Goal: Task Accomplishment & Management: Use online tool/utility

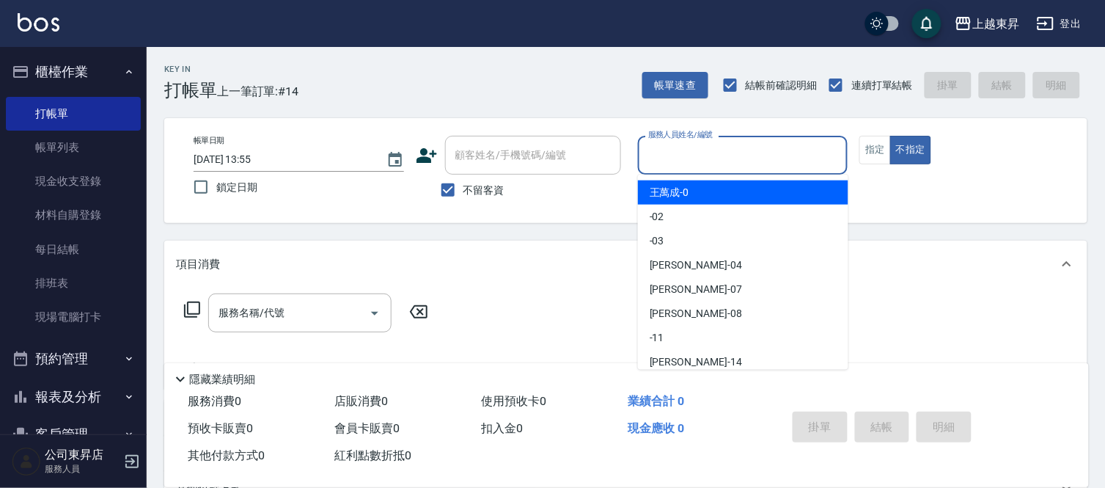
click at [689, 150] on input "服務人員姓名/編號" at bounding box center [742, 155] width 197 height 26
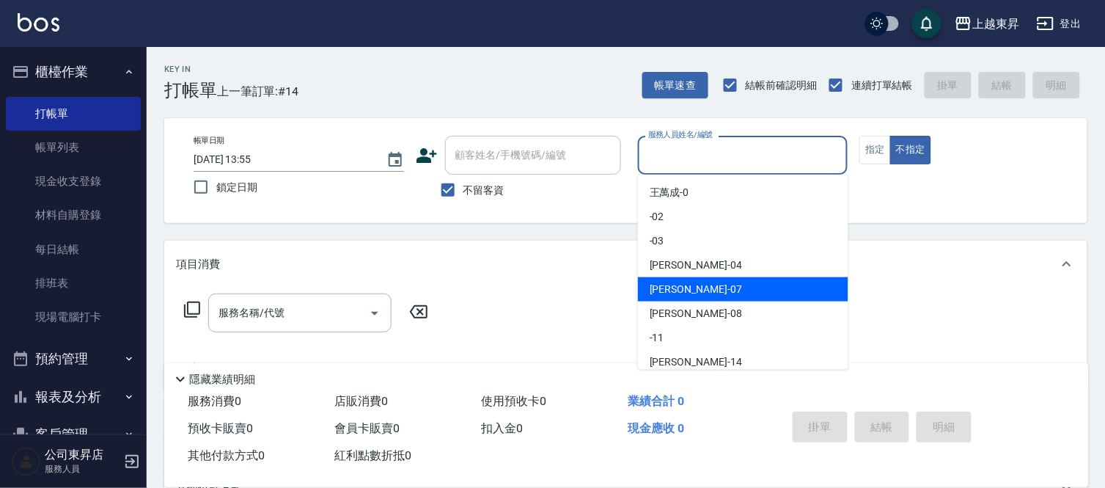
click at [708, 292] on div "榮松 -07" at bounding box center [743, 289] width 210 height 24
type input "[PERSON_NAME]-07"
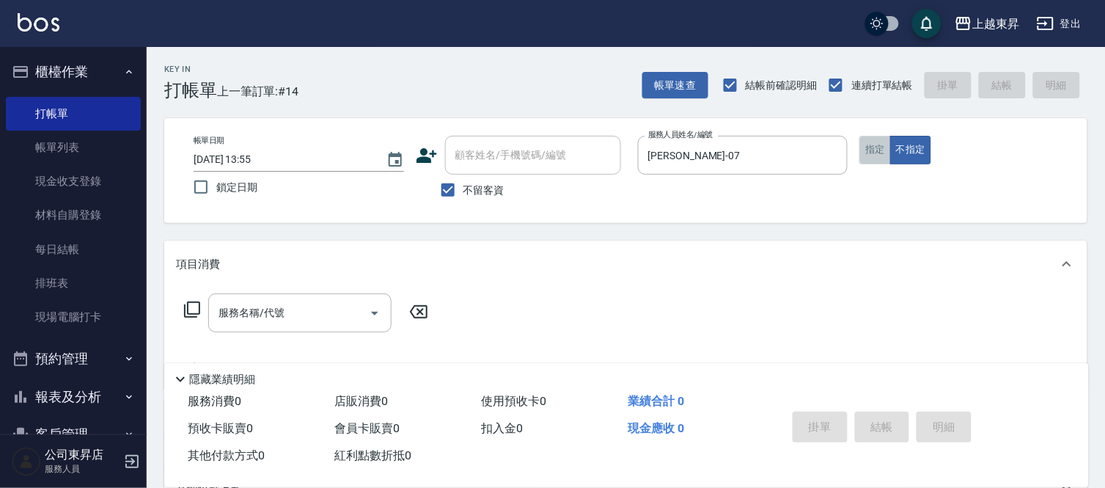
click at [868, 150] on button "指定" at bounding box center [875, 150] width 32 height 29
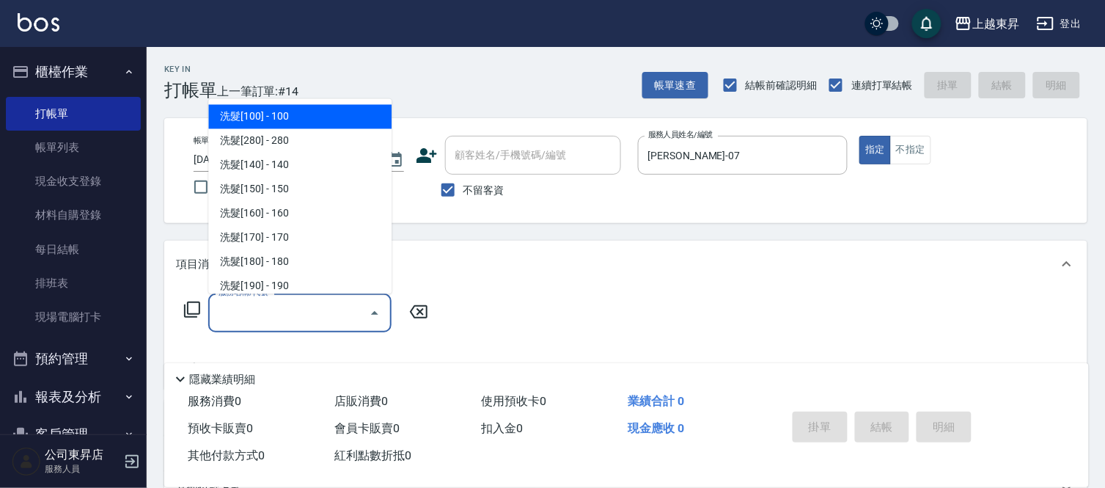
click at [296, 312] on input "服務名稱/代號" at bounding box center [289, 313] width 148 height 26
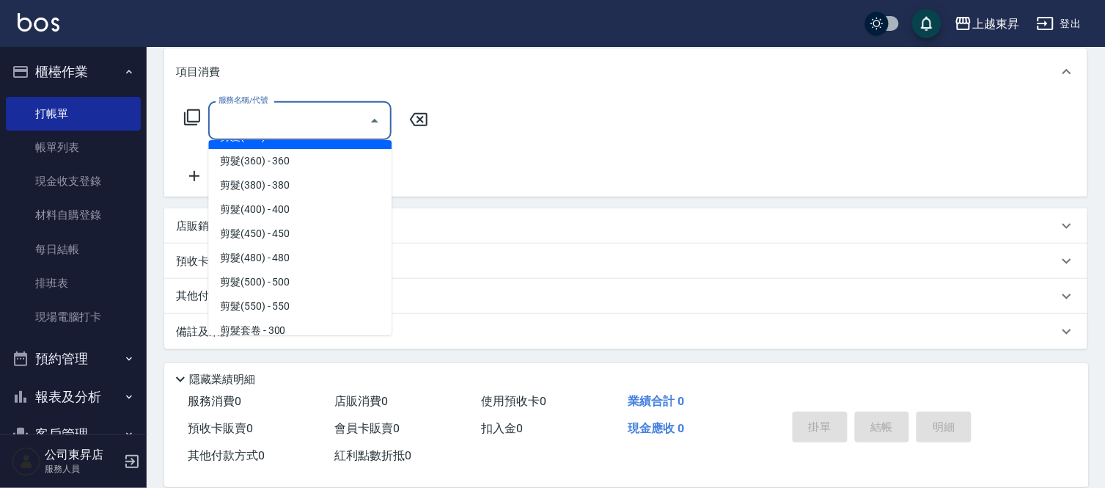
scroll to position [1059, 0]
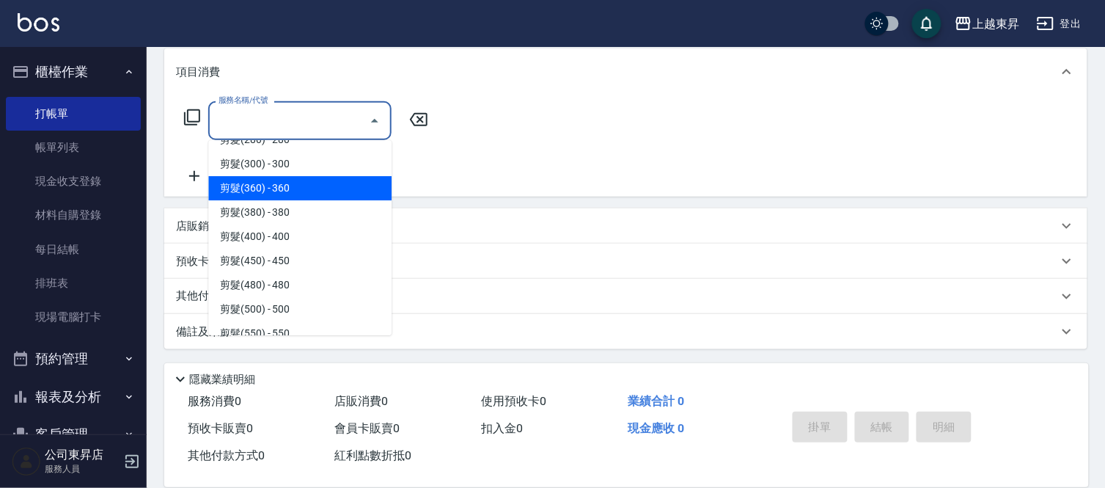
click at [314, 180] on span "剪髮(360) - 360" at bounding box center [299, 188] width 183 height 24
type input "剪髮(360)(403)"
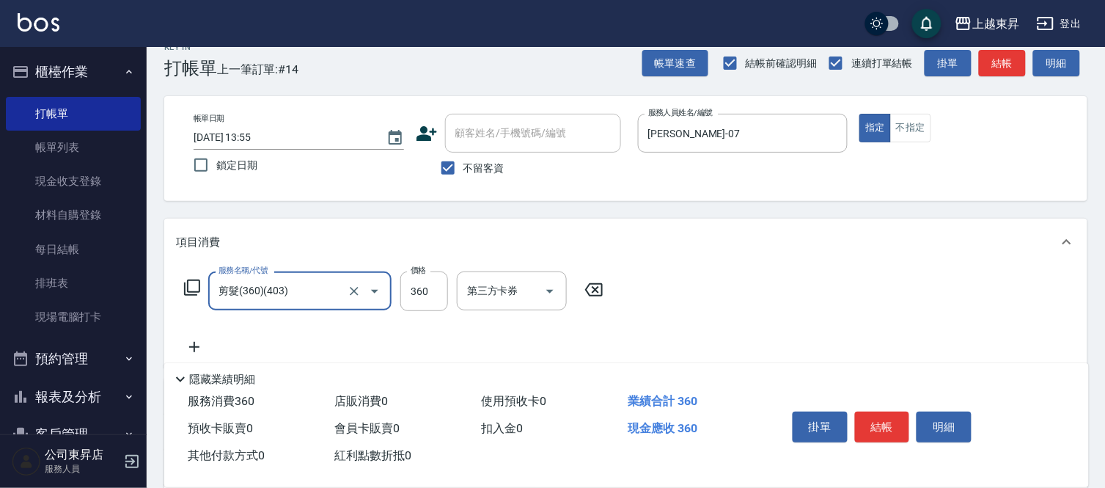
scroll to position [0, 0]
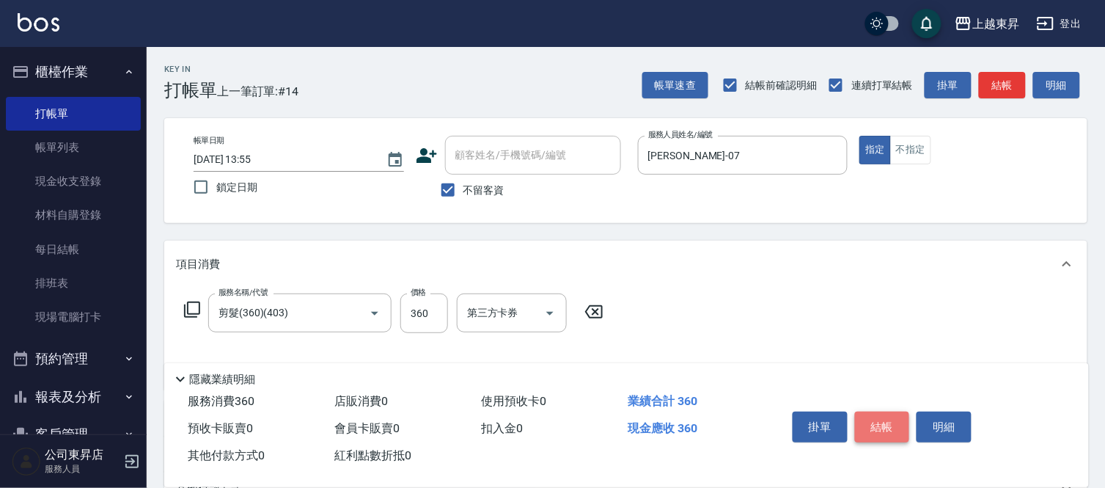
click at [883, 421] on button "結帳" at bounding box center [882, 426] width 55 height 31
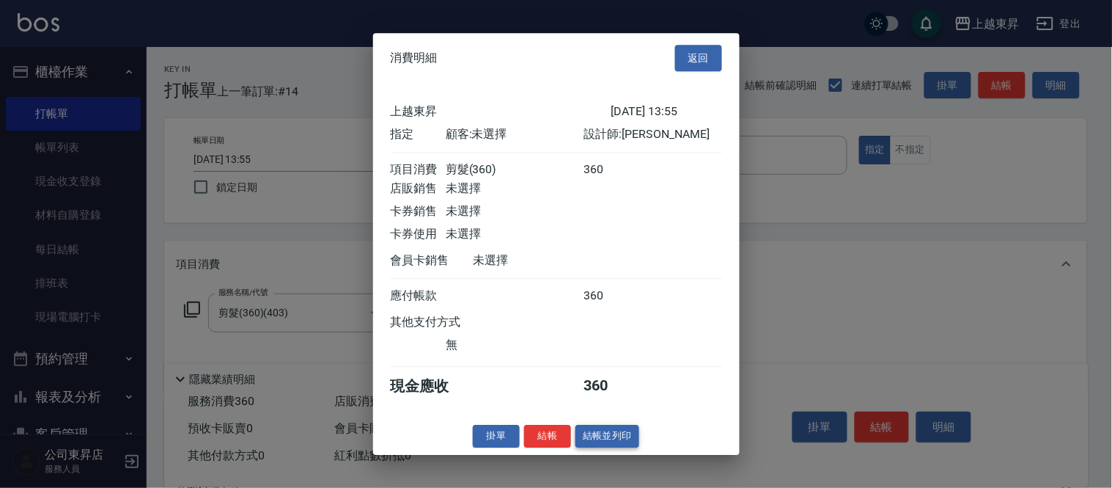
click at [607, 440] on button "結帳並列印" at bounding box center [608, 436] width 64 height 23
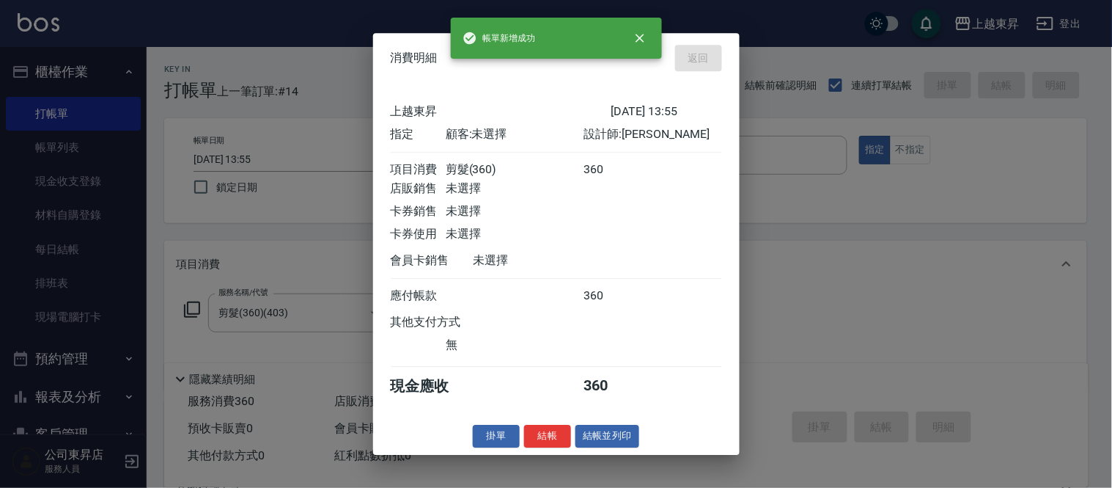
type input "[DATE] 14:52"
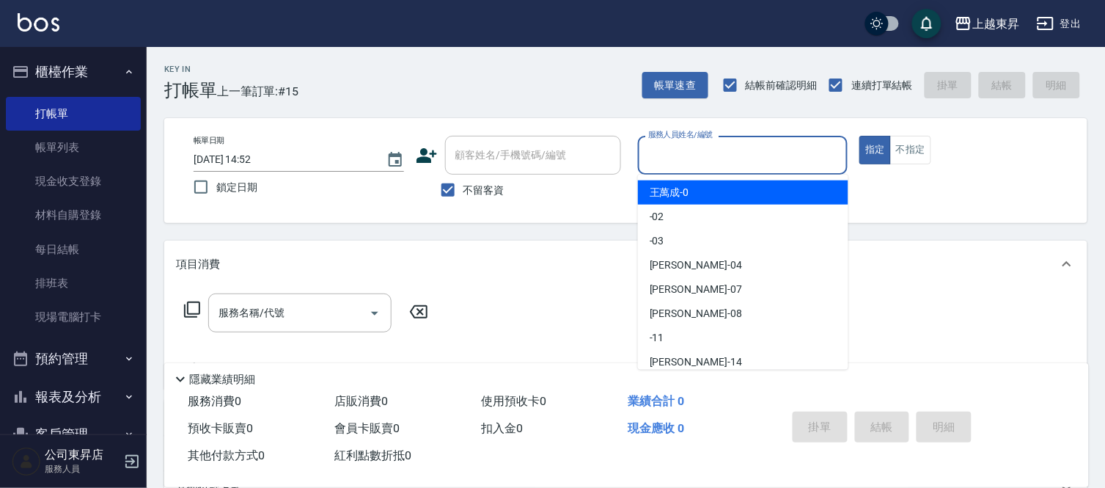
click at [669, 148] on input "服務人員姓名/編號" at bounding box center [742, 155] width 197 height 26
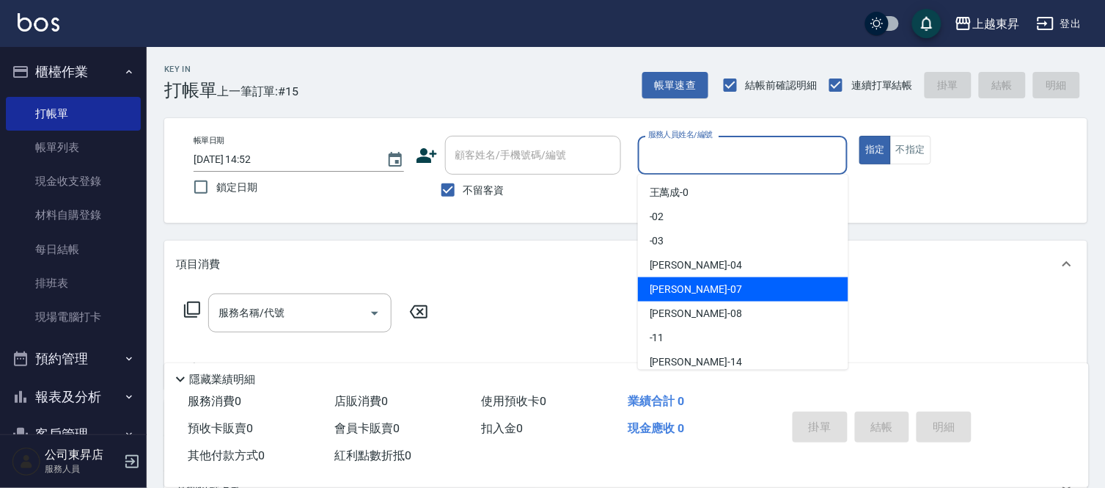
click at [672, 284] on span "榮松 -07" at bounding box center [696, 289] width 92 height 15
type input "[PERSON_NAME]-07"
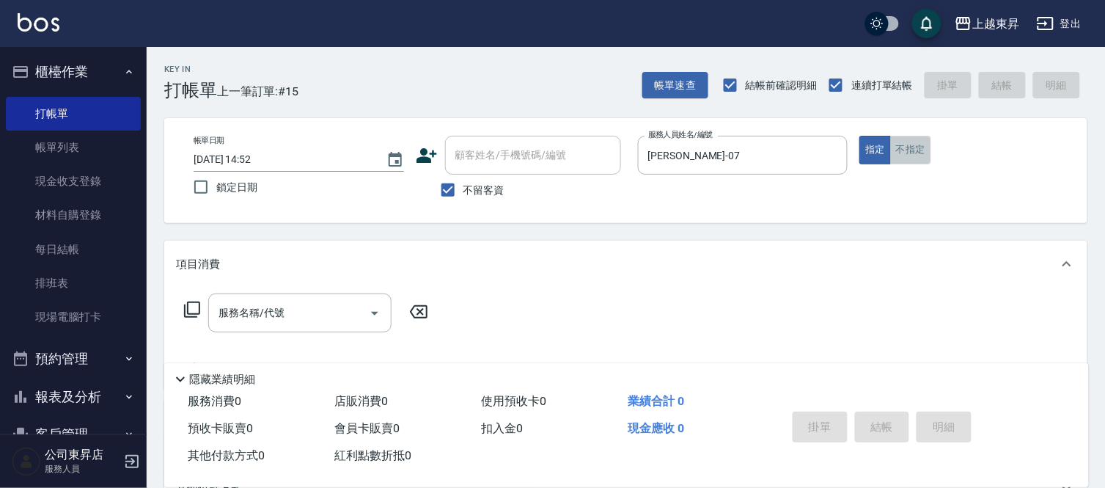
click at [918, 155] on button "不指定" at bounding box center [910, 150] width 41 height 29
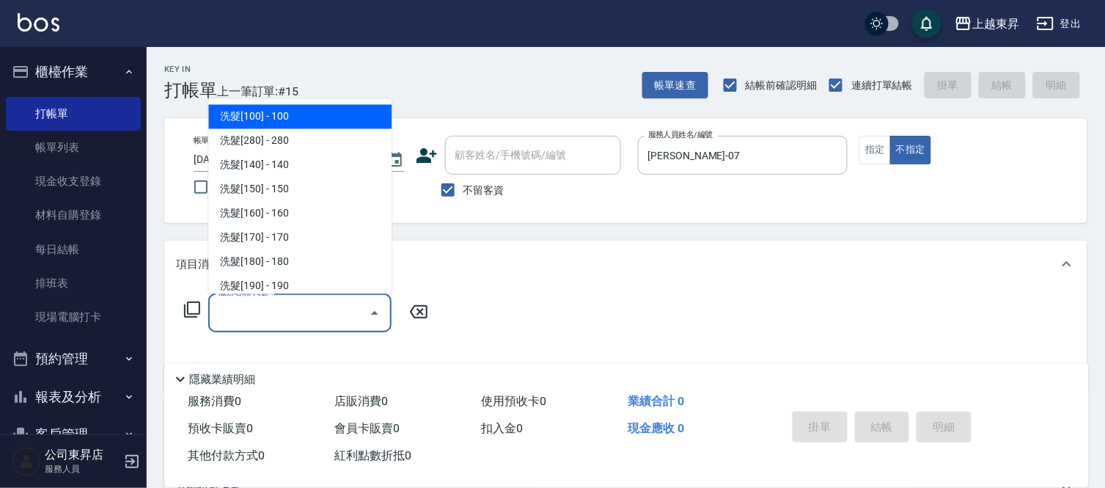
click at [273, 311] on input "服務名稱/代號" at bounding box center [289, 313] width 148 height 26
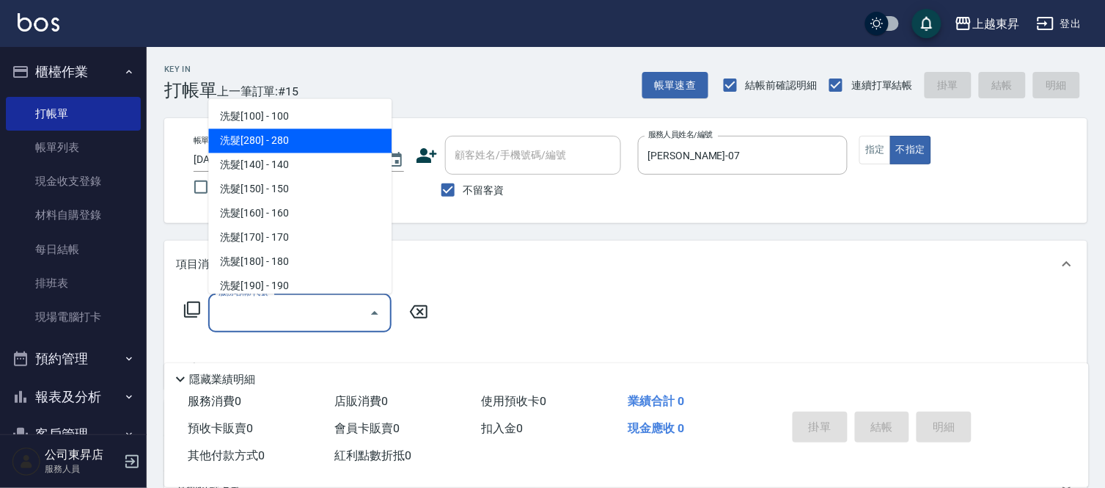
click at [308, 136] on span "洗髮[280] - 280" at bounding box center [299, 141] width 183 height 24
type input "洗髮[280](202)"
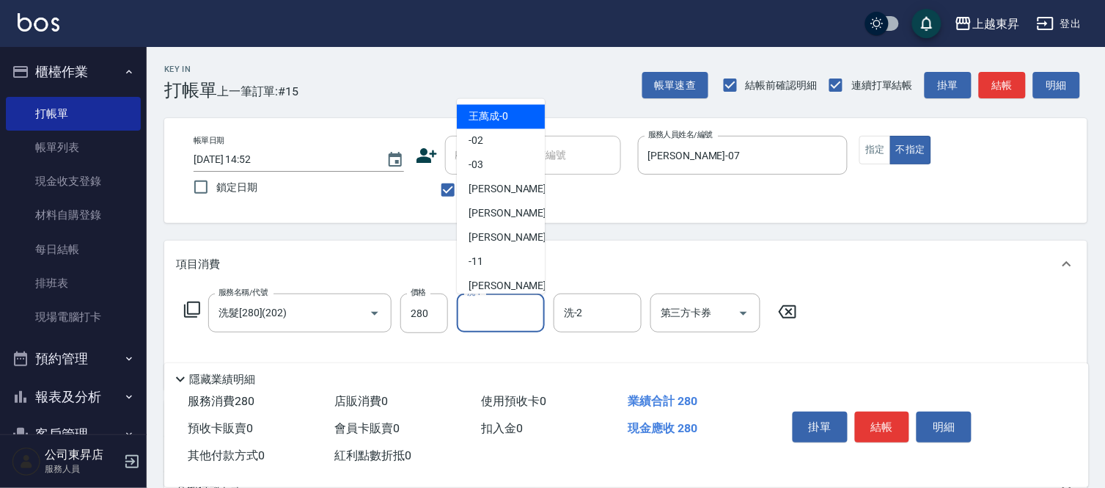
click at [488, 312] on input "洗-1" at bounding box center [500, 313] width 75 height 26
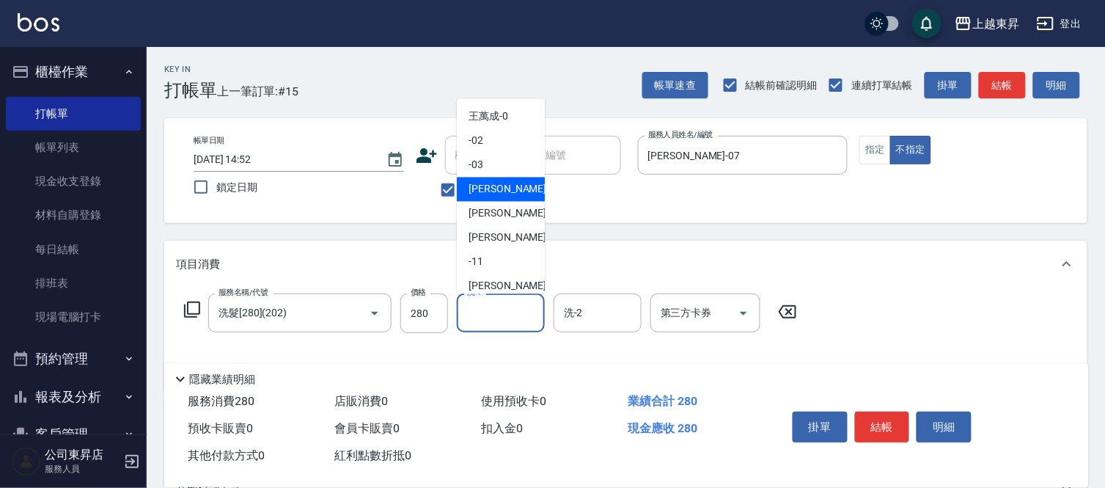
click at [493, 185] on span "[PERSON_NAME]04" at bounding box center [514, 189] width 92 height 15
type input "[PERSON_NAME]04"
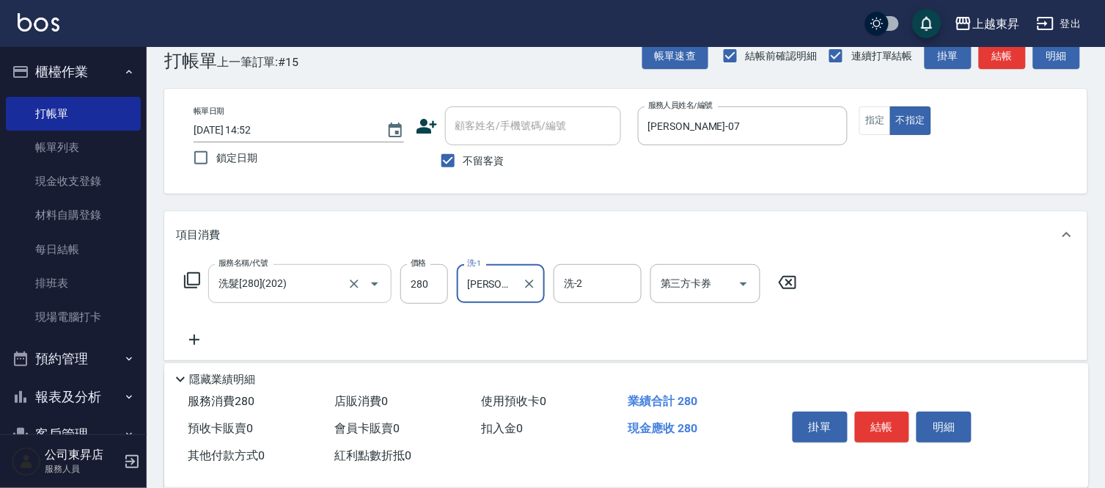
scroll to position [81, 0]
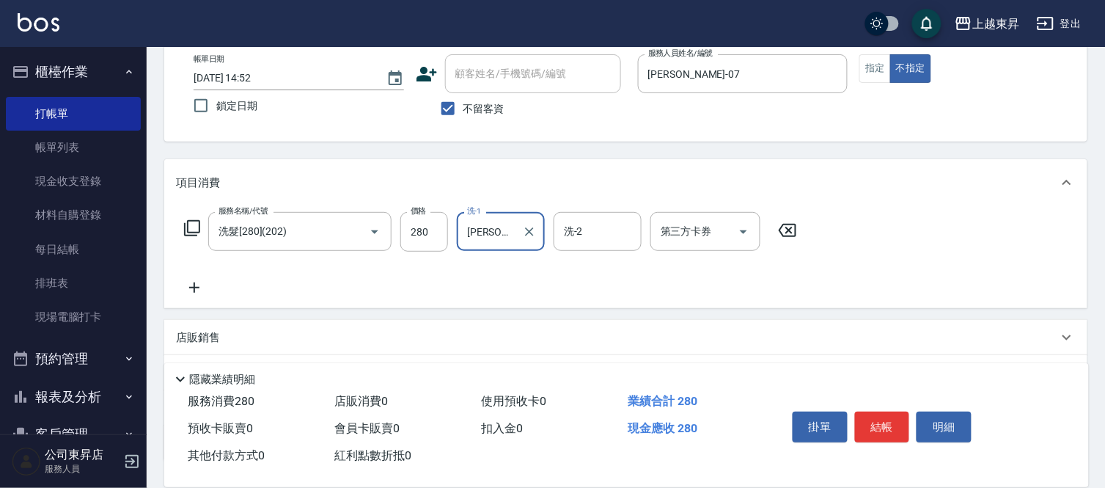
drag, startPoint x: 193, startPoint y: 284, endPoint x: 339, endPoint y: 311, distance: 148.3
click at [193, 283] on icon at bounding box center [194, 288] width 37 height 18
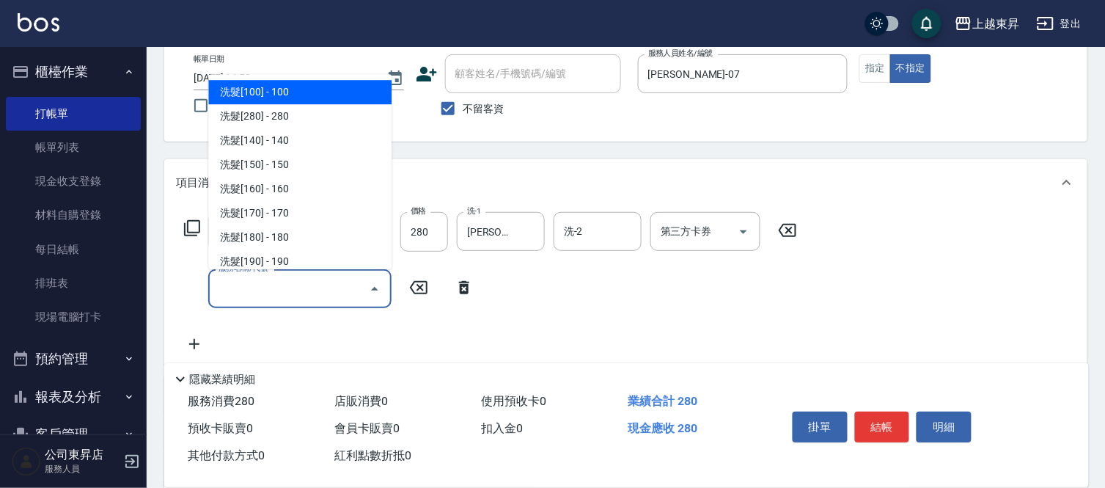
click at [231, 287] on input "服務名稱/代號" at bounding box center [289, 289] width 148 height 26
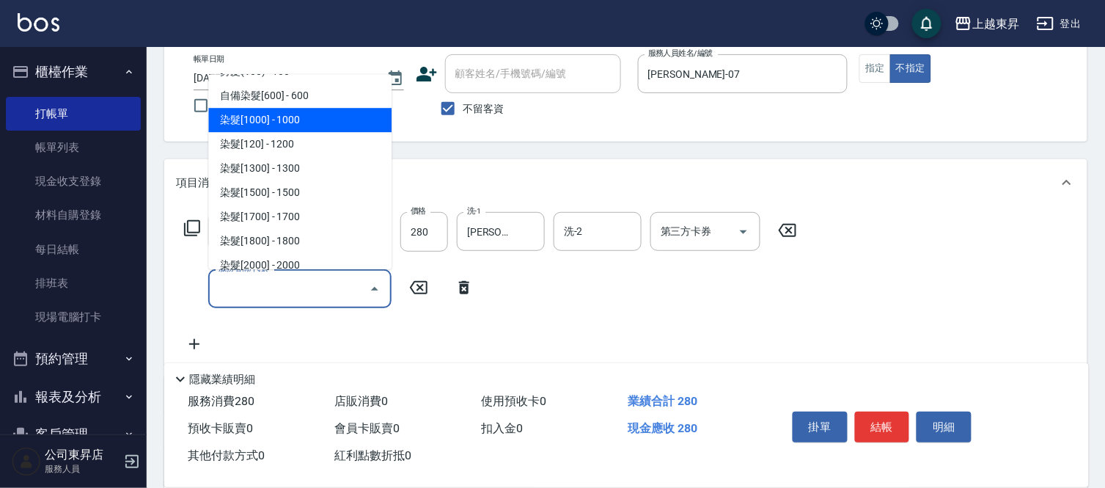
click at [314, 116] on span "染髮[1000] - 1000" at bounding box center [299, 120] width 183 height 24
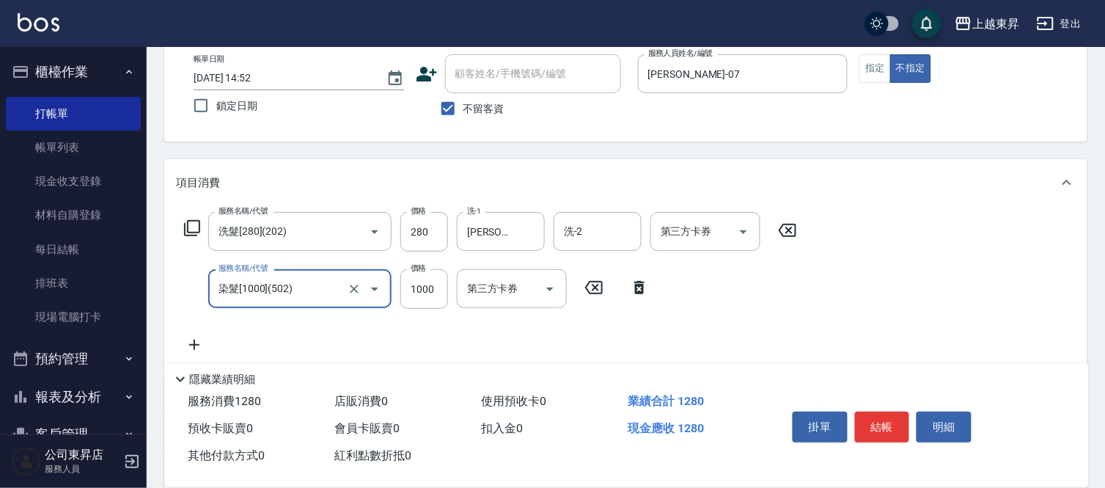
type input "染髮[1000](502)"
click at [488, 282] on input "技術協助-1" at bounding box center [500, 289] width 75 height 26
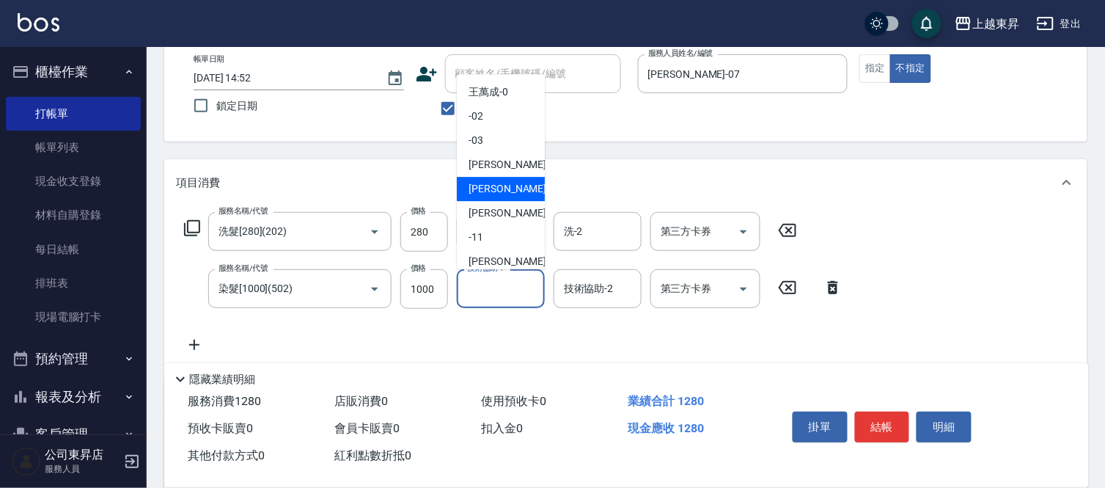
click at [487, 187] on span "榮松 -07" at bounding box center [514, 188] width 92 height 15
type input "[PERSON_NAME]-07"
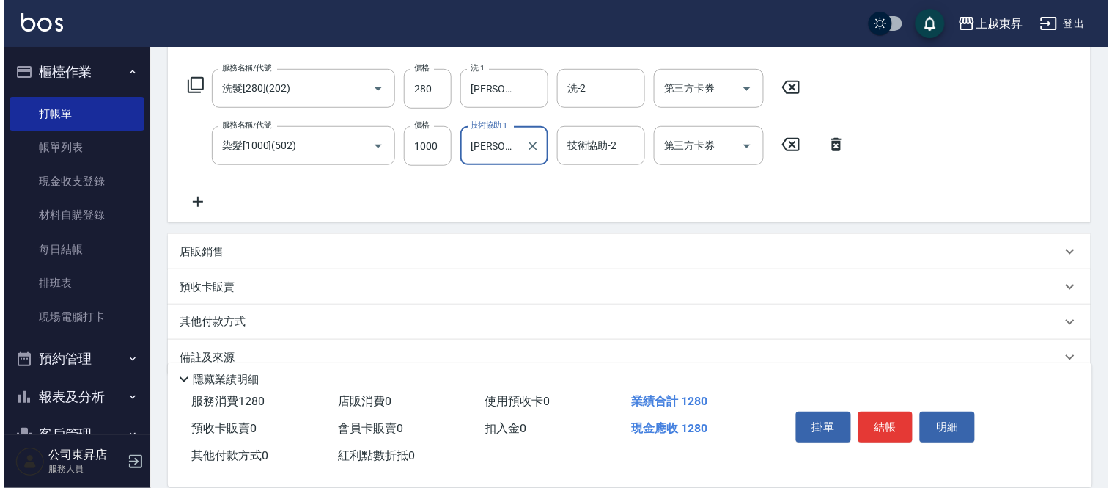
scroll to position [244, 0]
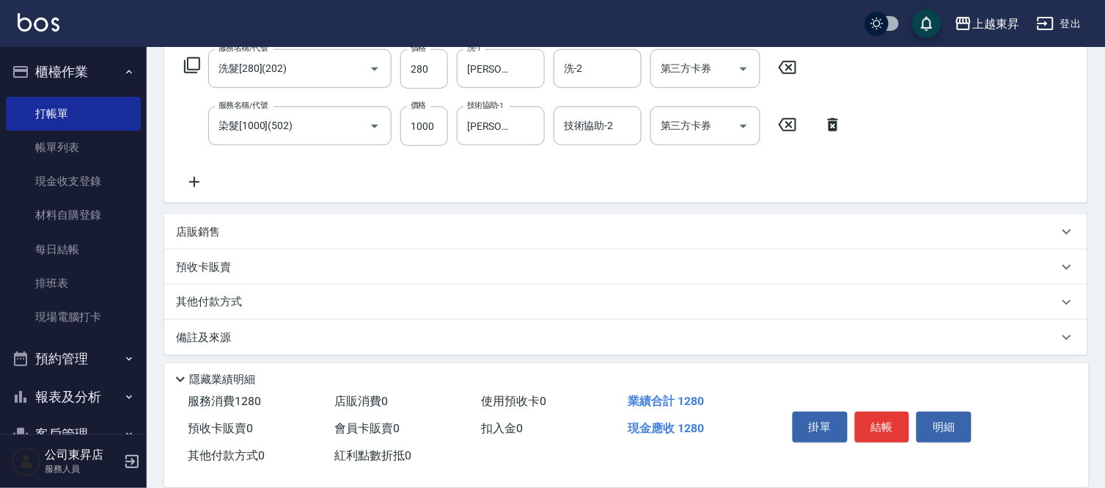
click at [192, 187] on icon at bounding box center [194, 182] width 37 height 18
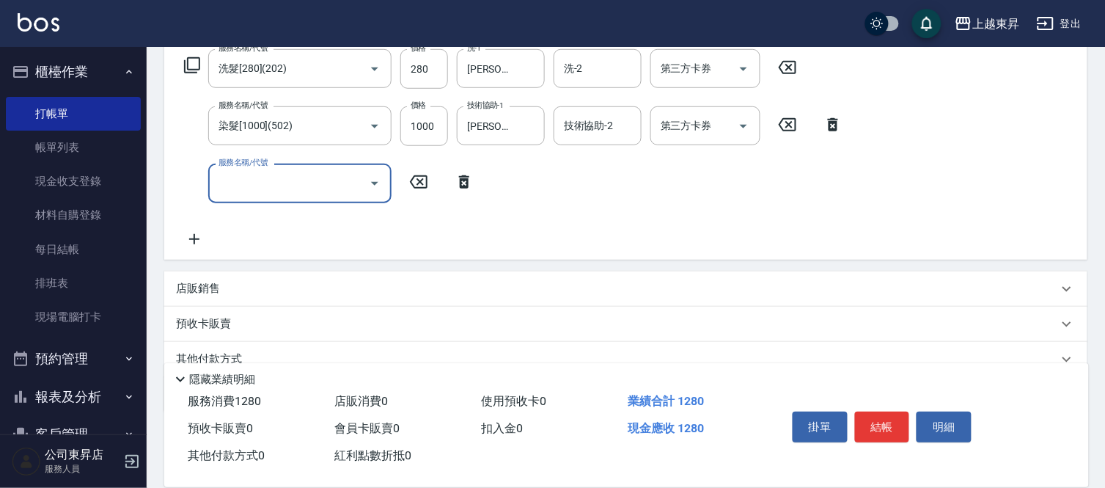
click at [246, 185] on input "服務名稱/代號" at bounding box center [289, 183] width 148 height 26
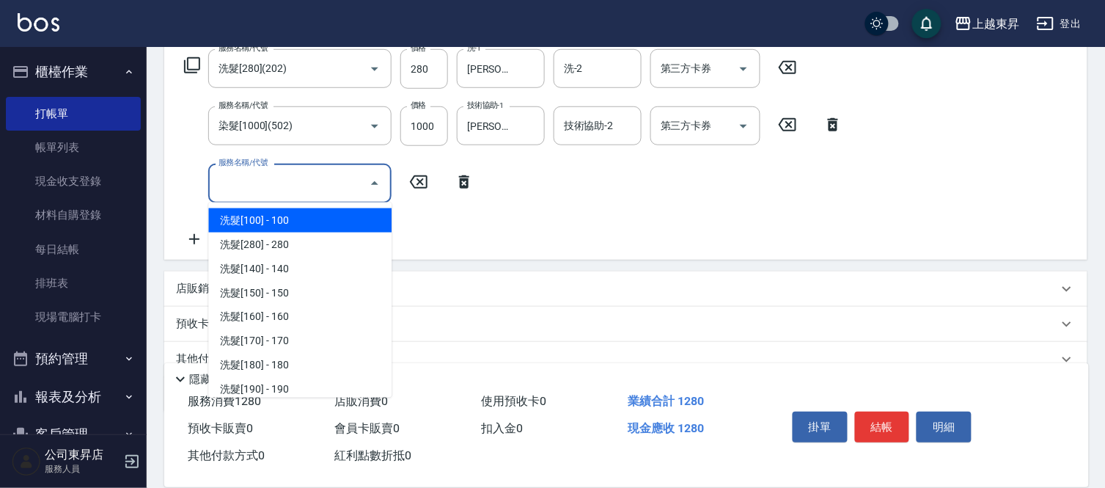
click at [246, 185] on input "服務名稱/代號" at bounding box center [289, 183] width 148 height 26
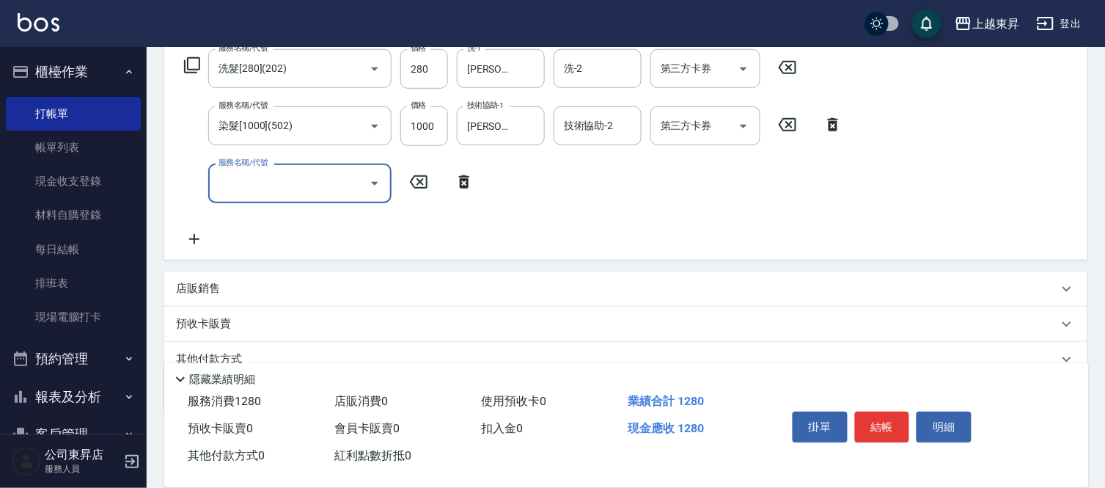
click at [246, 185] on input "服務名稱/代號" at bounding box center [289, 183] width 148 height 26
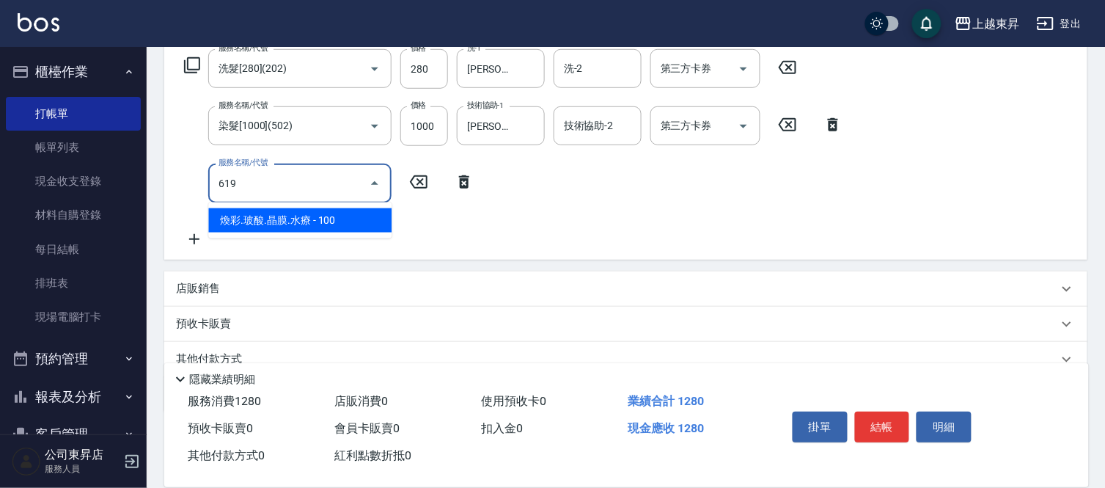
click at [384, 216] on span "煥彩.玻酸.晶膜.水療 - 100" at bounding box center [299, 220] width 183 height 24
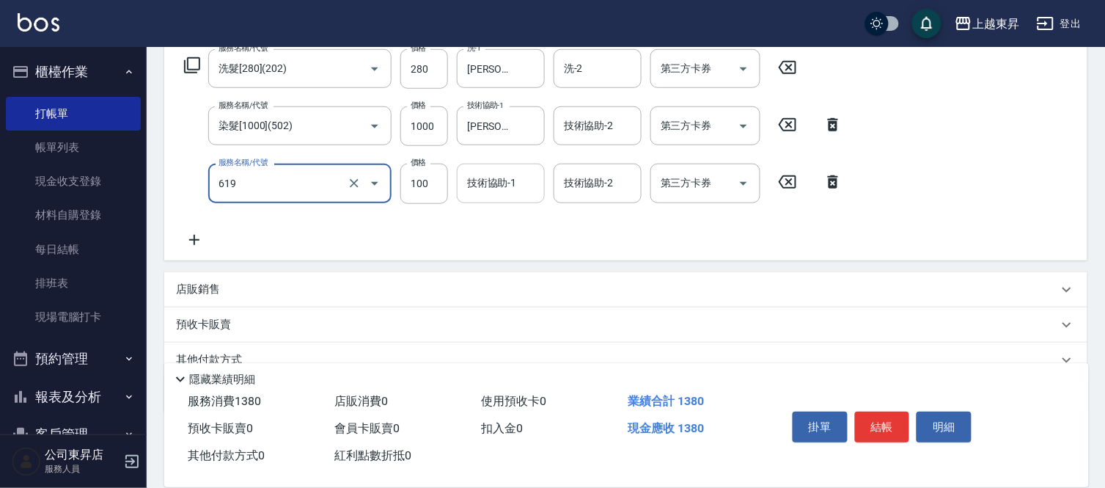
type input "[PERSON_NAME].玻酸.晶膜.水療(619)"
click at [481, 178] on input "技術協助-1" at bounding box center [500, 183] width 75 height 26
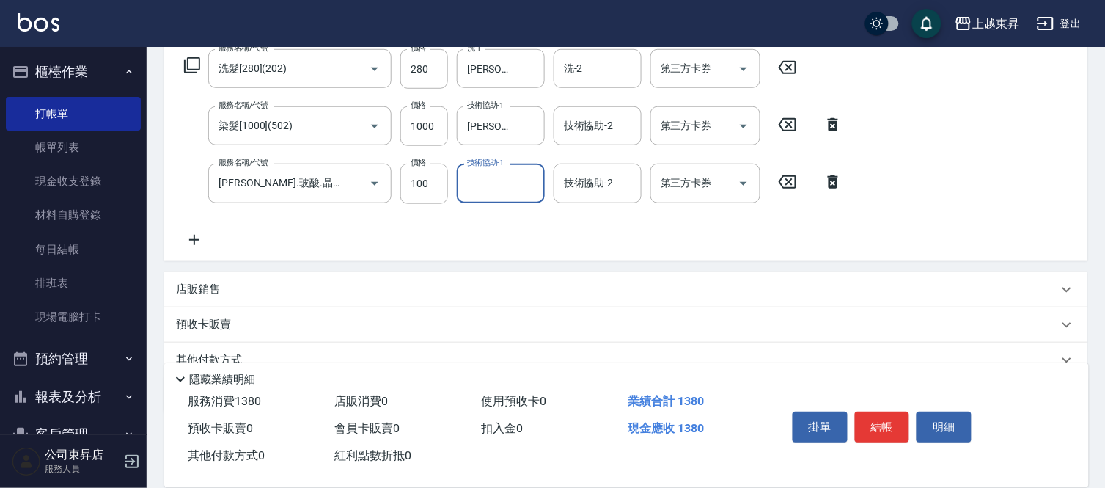
click at [481, 178] on input "技術協助-1" at bounding box center [500, 183] width 75 height 26
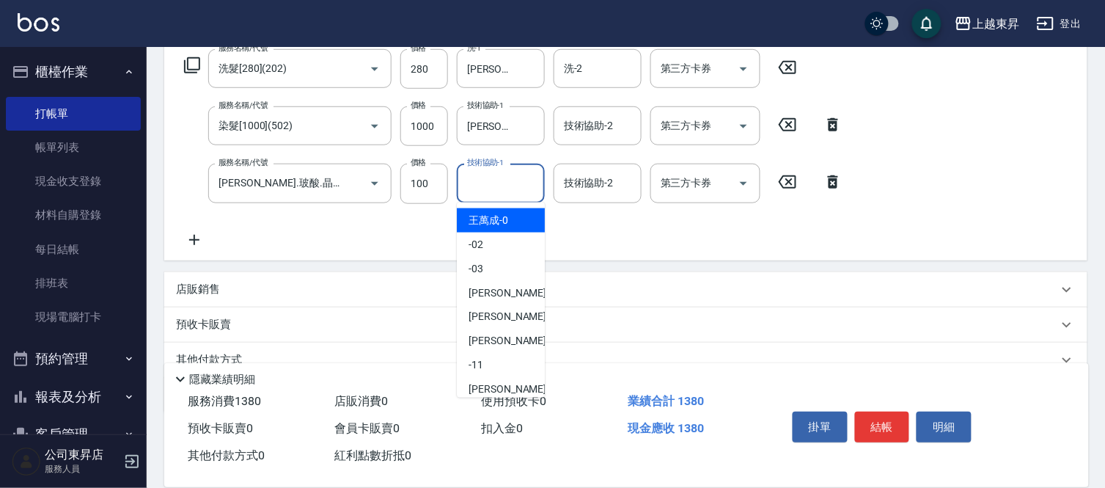
click at [482, 180] on input "技術協助-1" at bounding box center [500, 183] width 75 height 26
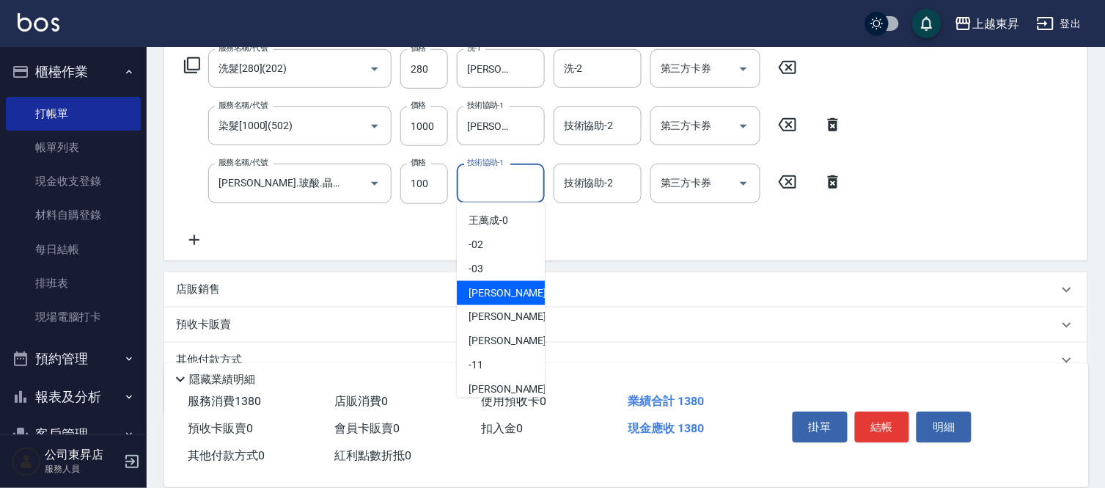
click at [510, 288] on span "[PERSON_NAME]04" at bounding box center [514, 292] width 92 height 15
type input "[PERSON_NAME]04"
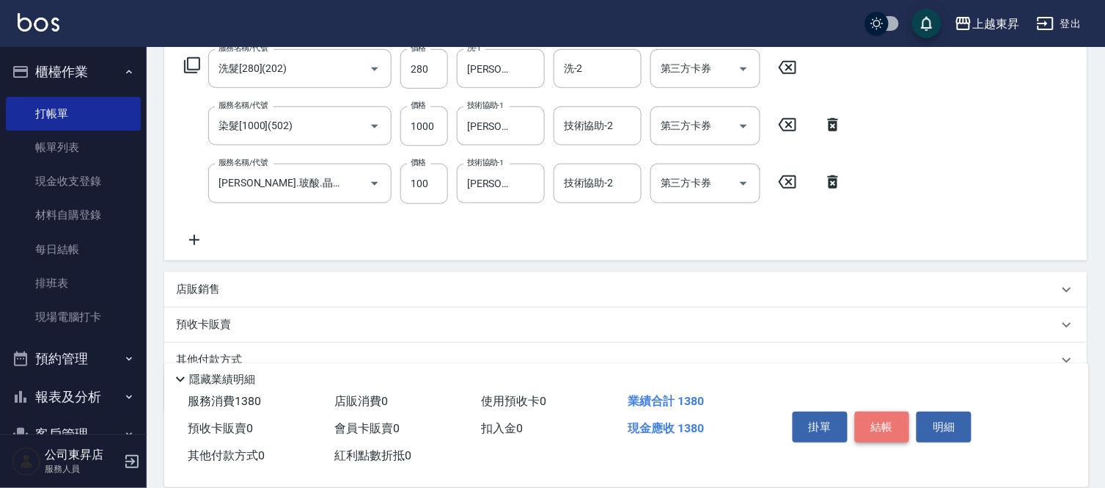
click at [878, 423] on button "結帳" at bounding box center [882, 426] width 55 height 31
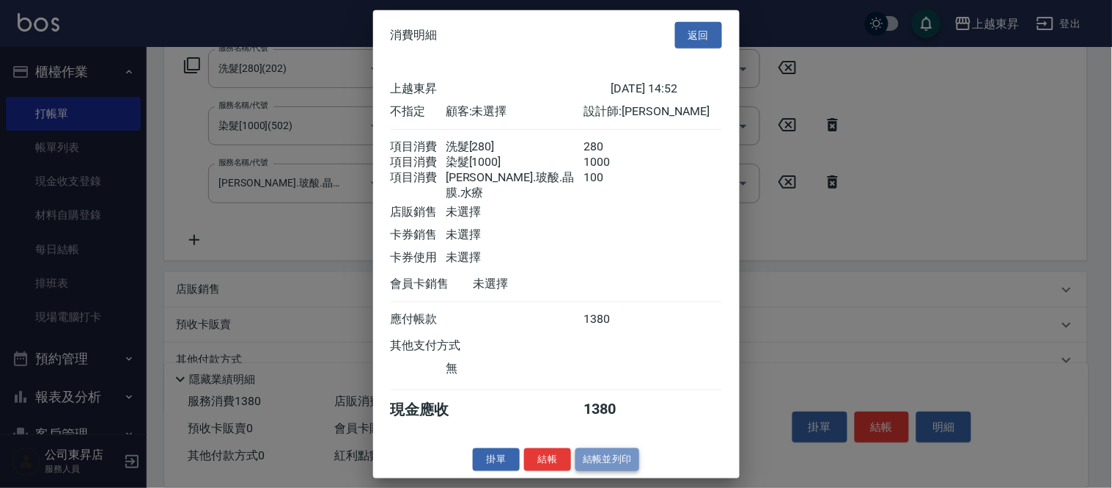
click at [605, 457] on button "結帳並列印" at bounding box center [608, 459] width 64 height 23
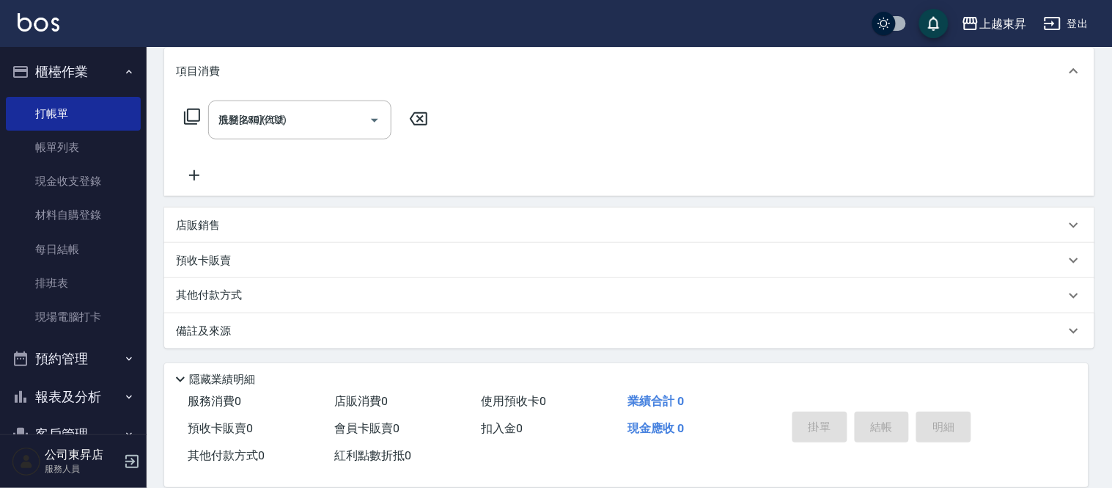
type input "[DATE] 14:53"
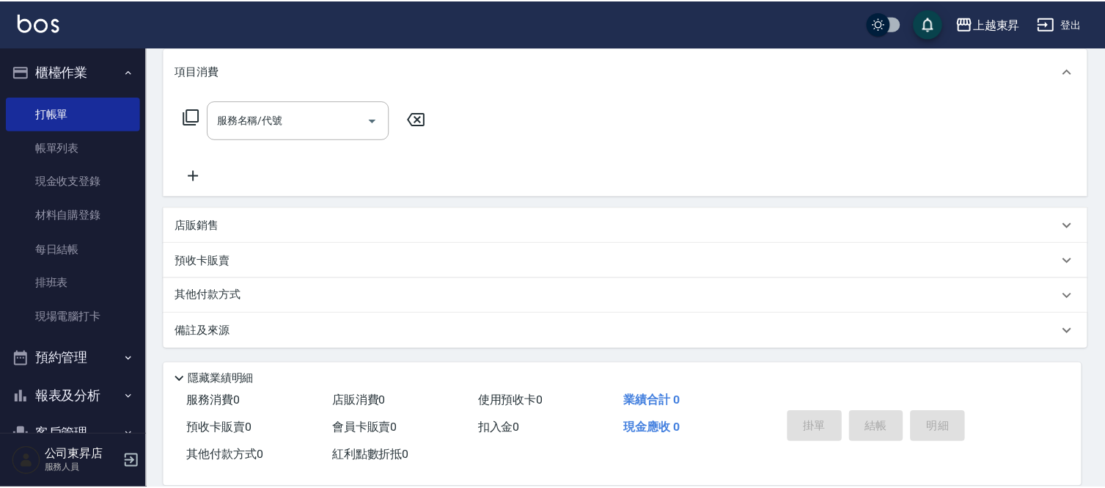
scroll to position [0, 0]
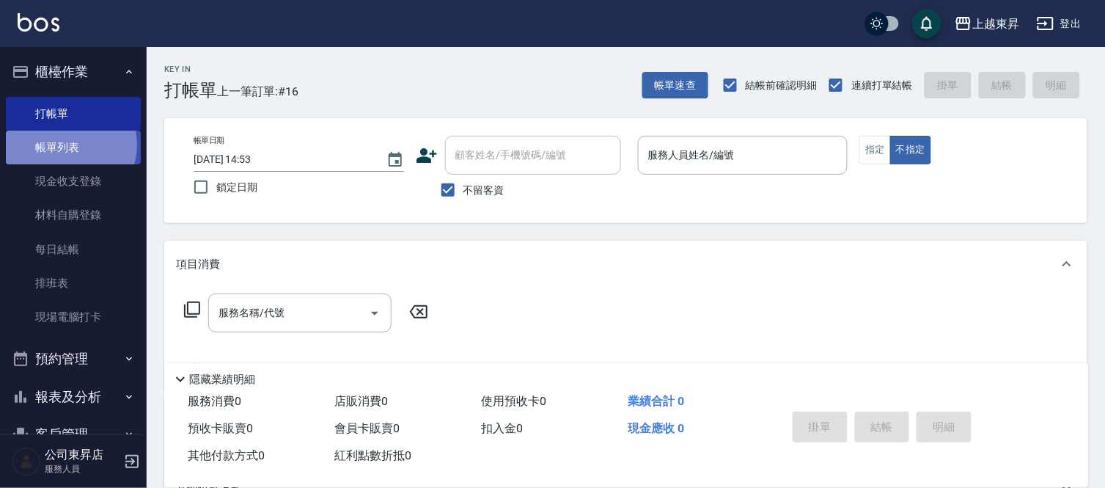
click at [66, 144] on link "帳單列表" at bounding box center [73, 148] width 135 height 34
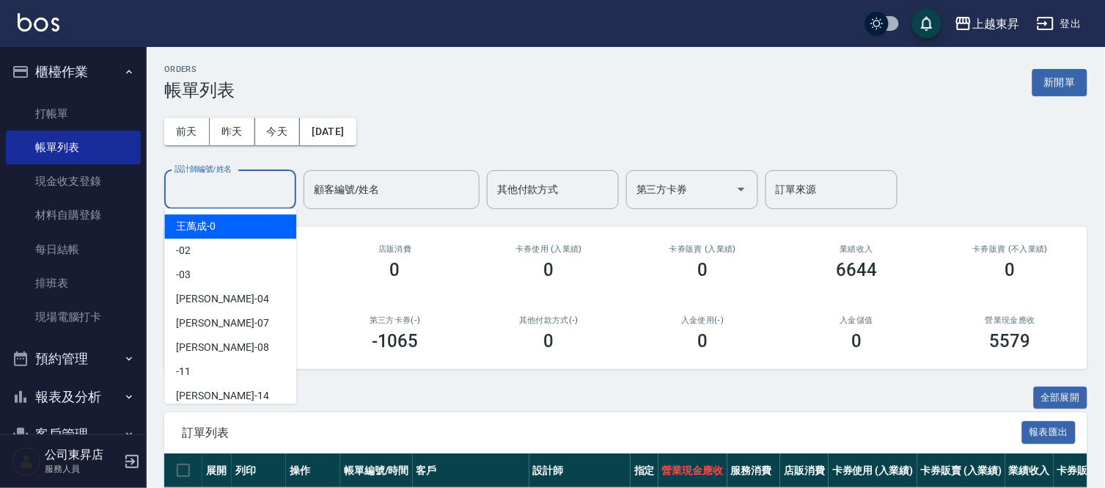
click at [206, 185] on input "設計師編號/姓名" at bounding box center [230, 190] width 119 height 26
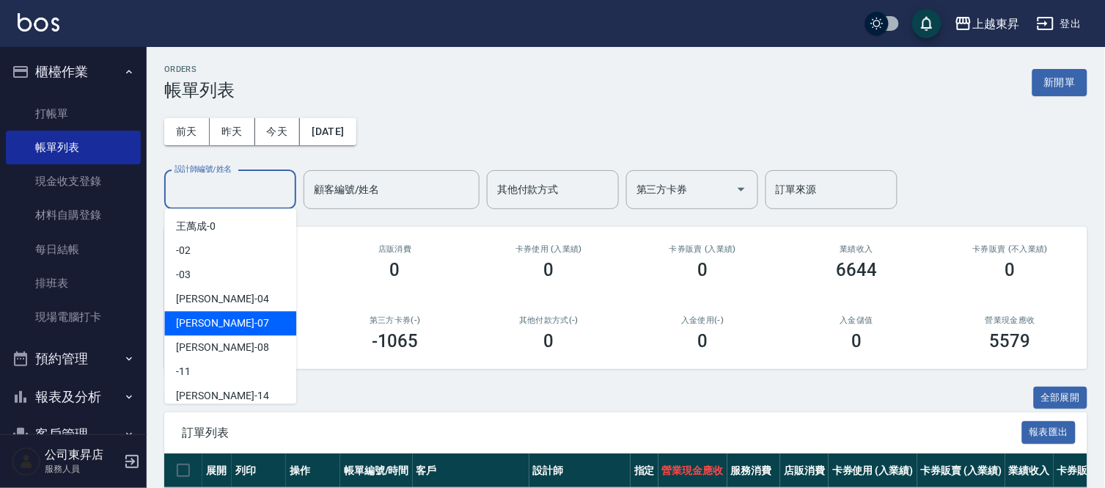
click at [196, 326] on span "榮松 -07" at bounding box center [222, 322] width 92 height 15
type input "[PERSON_NAME]-07"
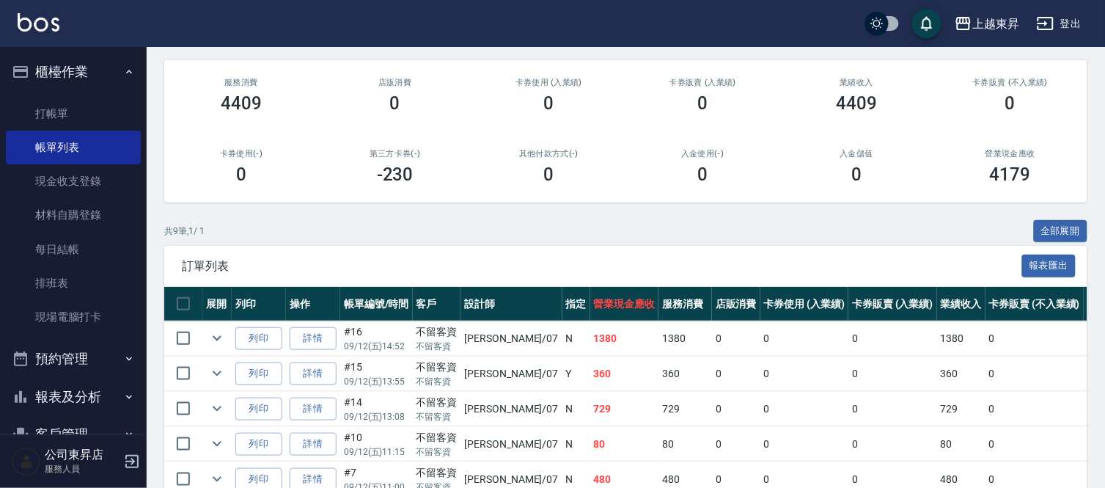
scroll to position [142, 0]
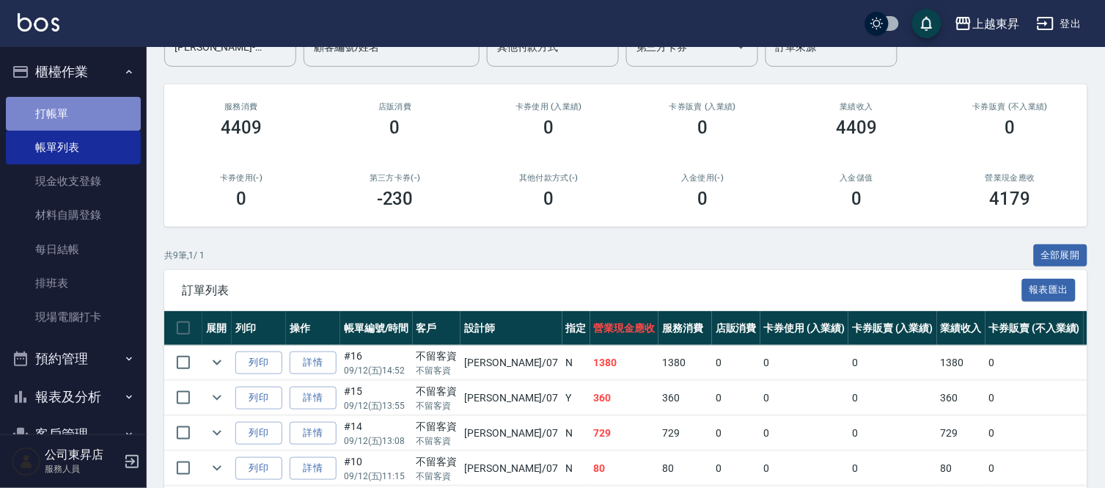
click at [98, 106] on link "打帳單" at bounding box center [73, 114] width 135 height 34
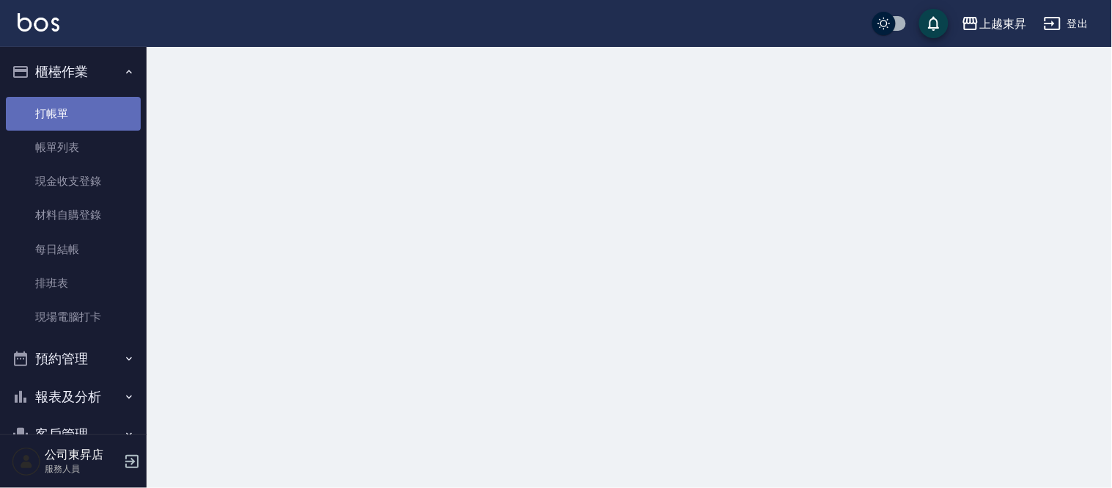
drag, startPoint x: 98, startPoint y: 109, endPoint x: 135, endPoint y: 10, distance: 104.9
click at [98, 112] on link "打帳單" at bounding box center [73, 114] width 135 height 34
click at [96, 114] on link "打帳單" at bounding box center [73, 114] width 135 height 34
